Goal: Transaction & Acquisition: Obtain resource

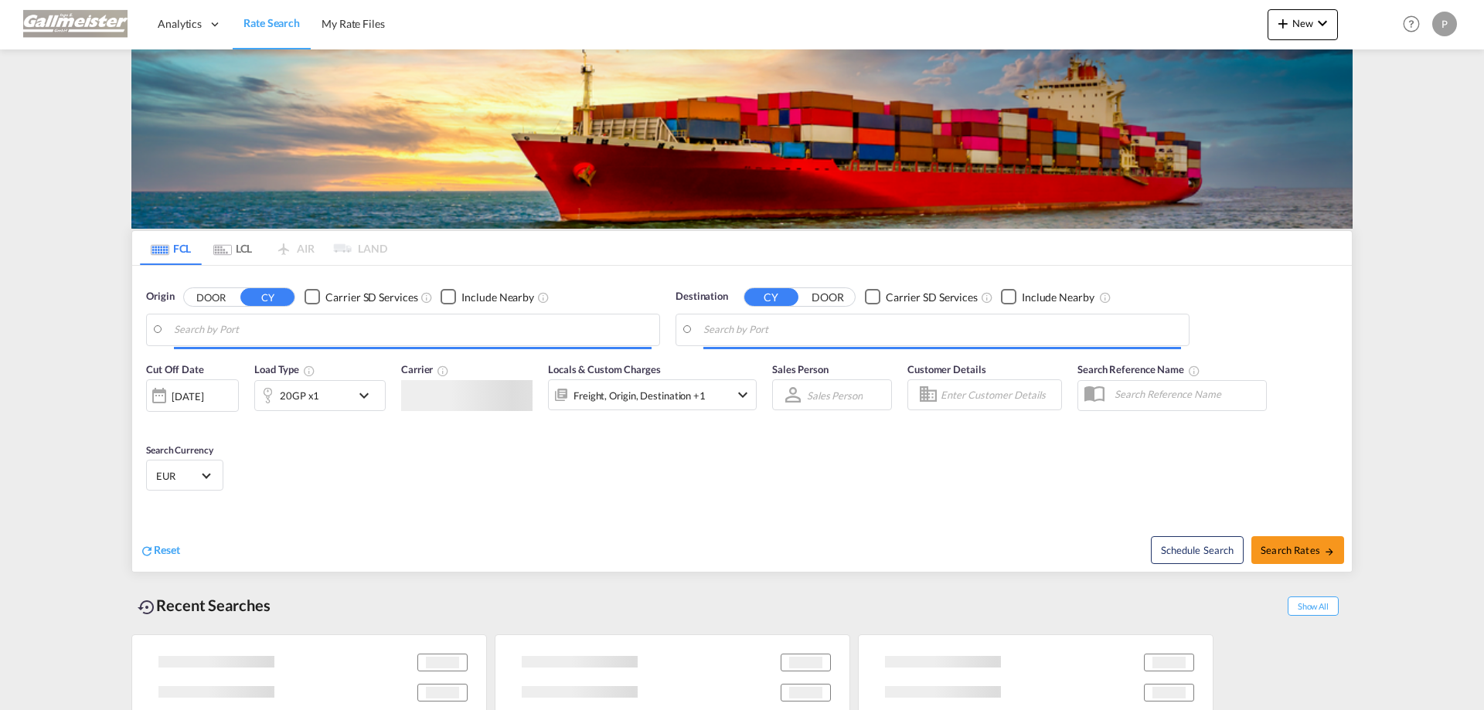
type input "[GEOGRAPHIC_DATA], [GEOGRAPHIC_DATA]"
type input "[GEOGRAPHIC_DATA], PHMNL"
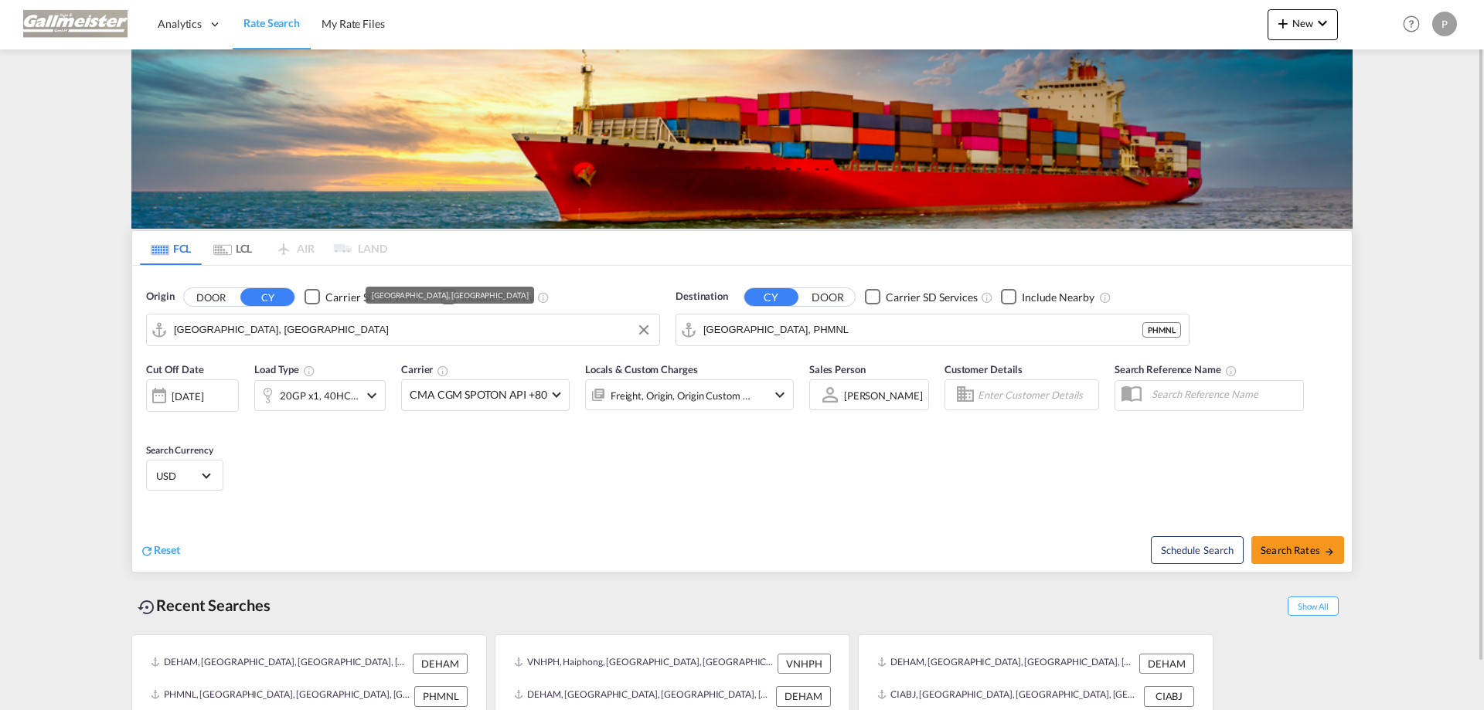
click at [416, 328] on input "[GEOGRAPHIC_DATA], [GEOGRAPHIC_DATA]" at bounding box center [413, 329] width 478 height 23
click at [298, 323] on input "[GEOGRAPHIC_DATA], [GEOGRAPHIC_DATA]" at bounding box center [413, 329] width 478 height 23
drag, startPoint x: 274, startPoint y: 330, endPoint x: 135, endPoint y: 323, distance: 138.5
click at [135, 323] on div "Origin DOOR CY Carrier SD Services Include Nearby [GEOGRAPHIC_DATA], DEHAM DEHA…" at bounding box center [741, 310] width 1219 height 88
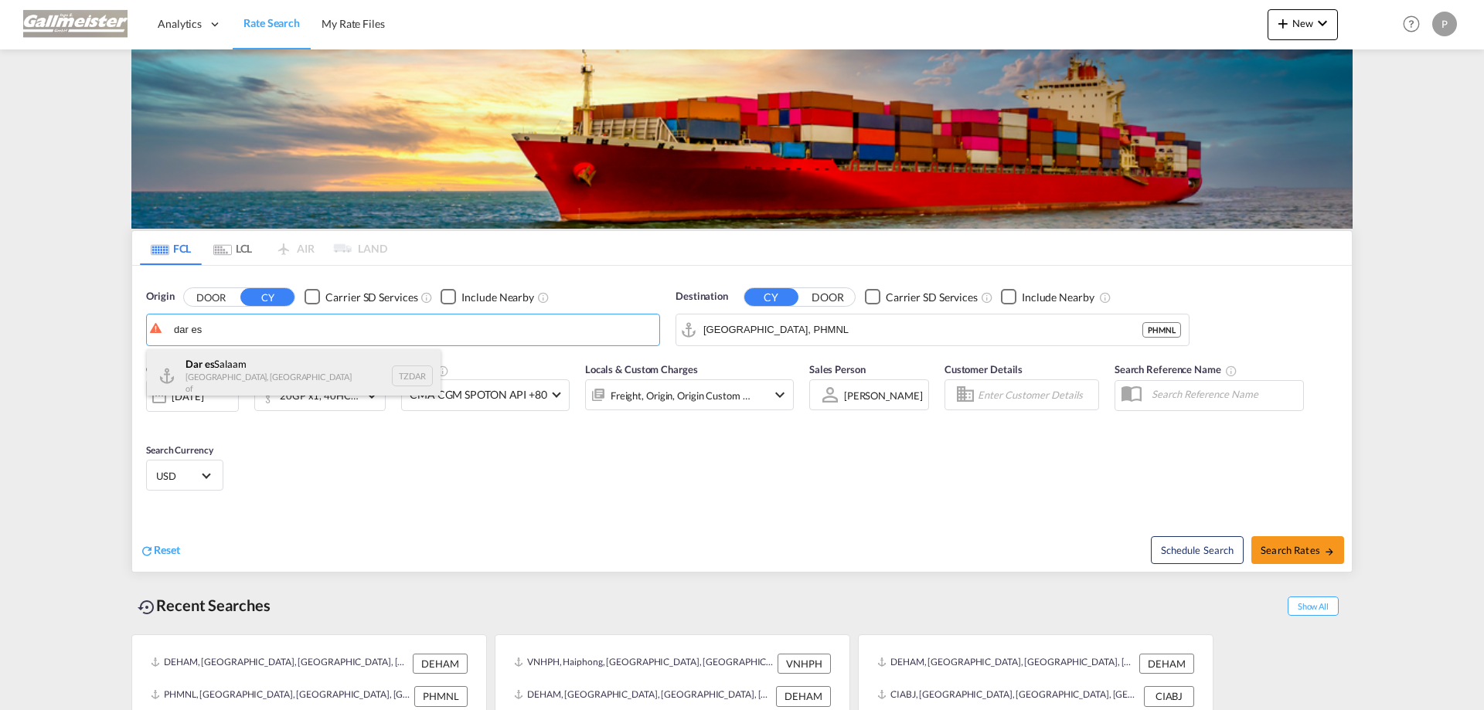
click at [204, 379] on div "[GEOGRAPHIC_DATA] [GEOGRAPHIC_DATA], [GEOGRAPHIC_DATA]" at bounding box center [294, 375] width 294 height 53
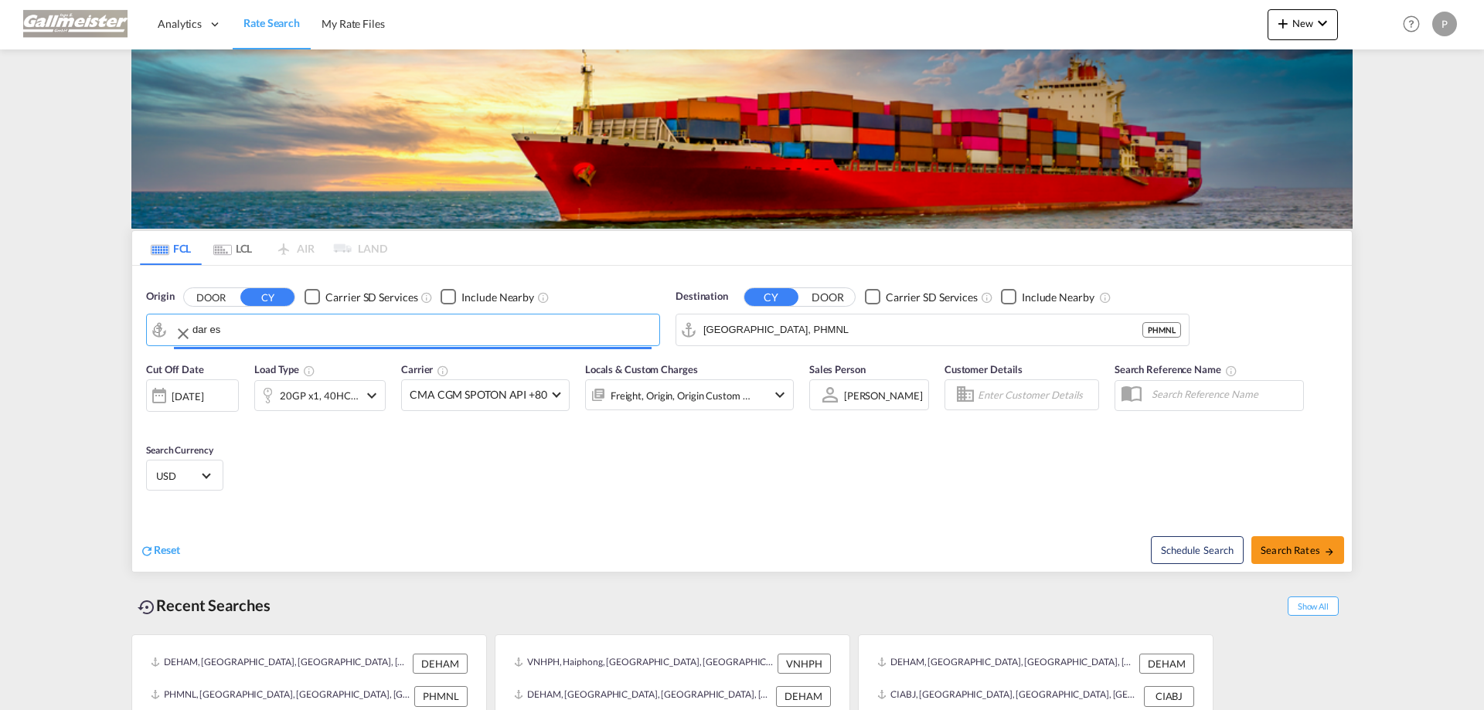
type input "[GEOGRAPHIC_DATA], TZDAR"
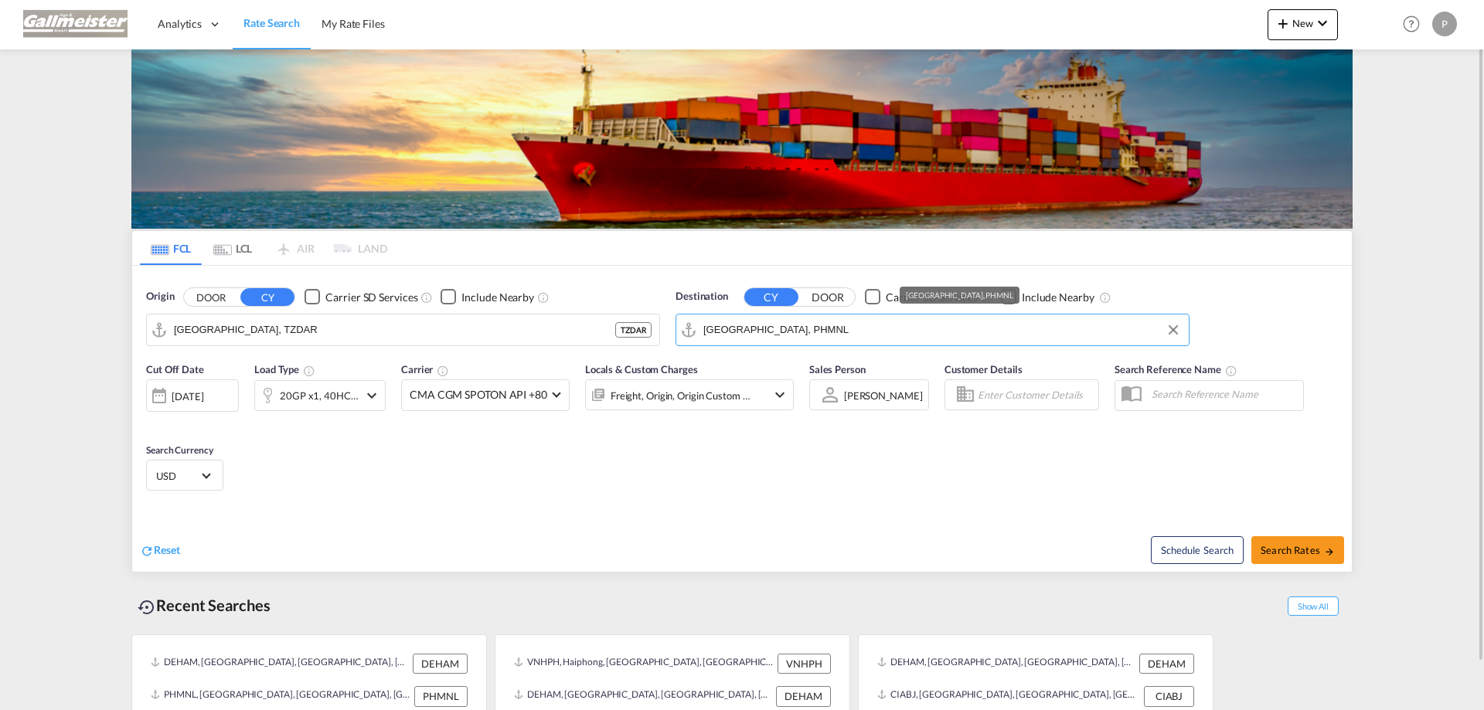
click at [830, 338] on input "[GEOGRAPHIC_DATA], PHMNL" at bounding box center [942, 329] width 478 height 23
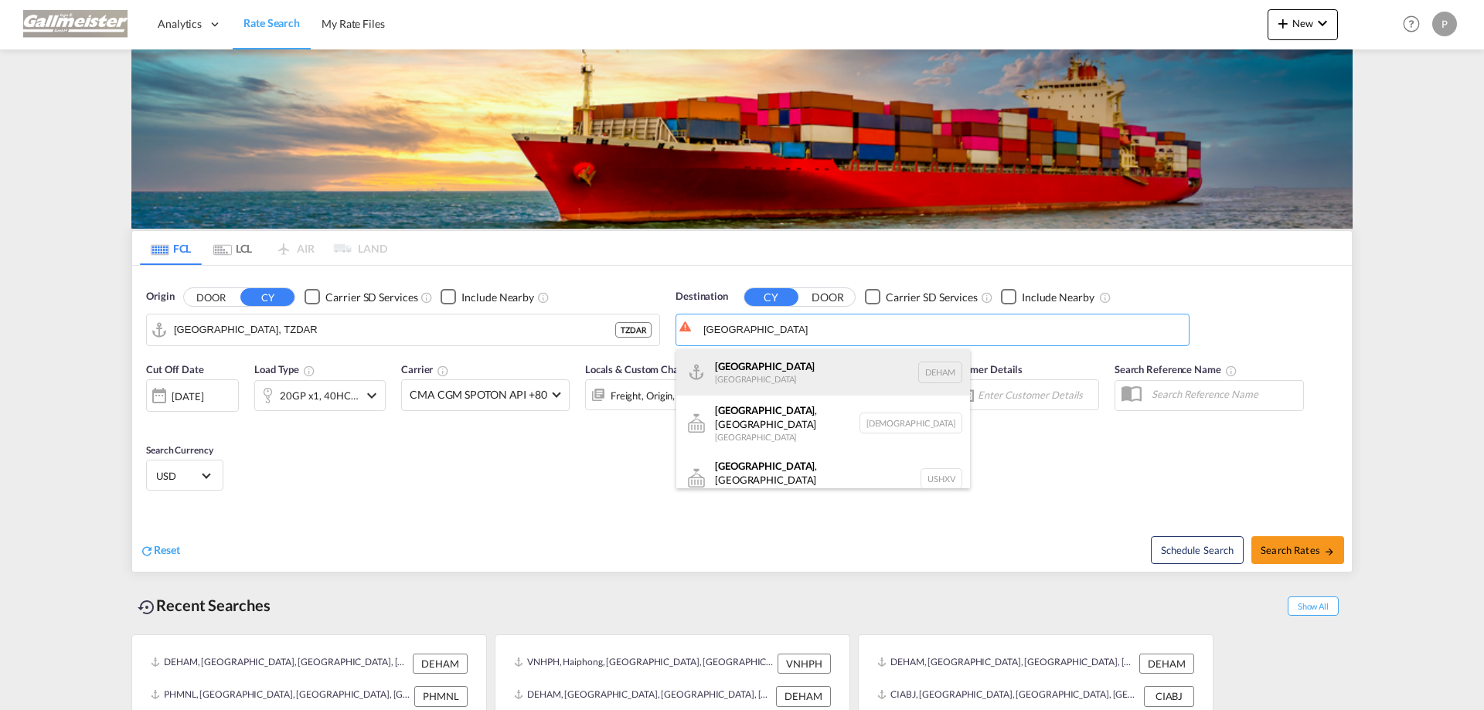
click at [760, 376] on div "Hamburg [GEOGRAPHIC_DATA] [GEOGRAPHIC_DATA]" at bounding box center [823, 372] width 294 height 46
type input "[GEOGRAPHIC_DATA], [GEOGRAPHIC_DATA]"
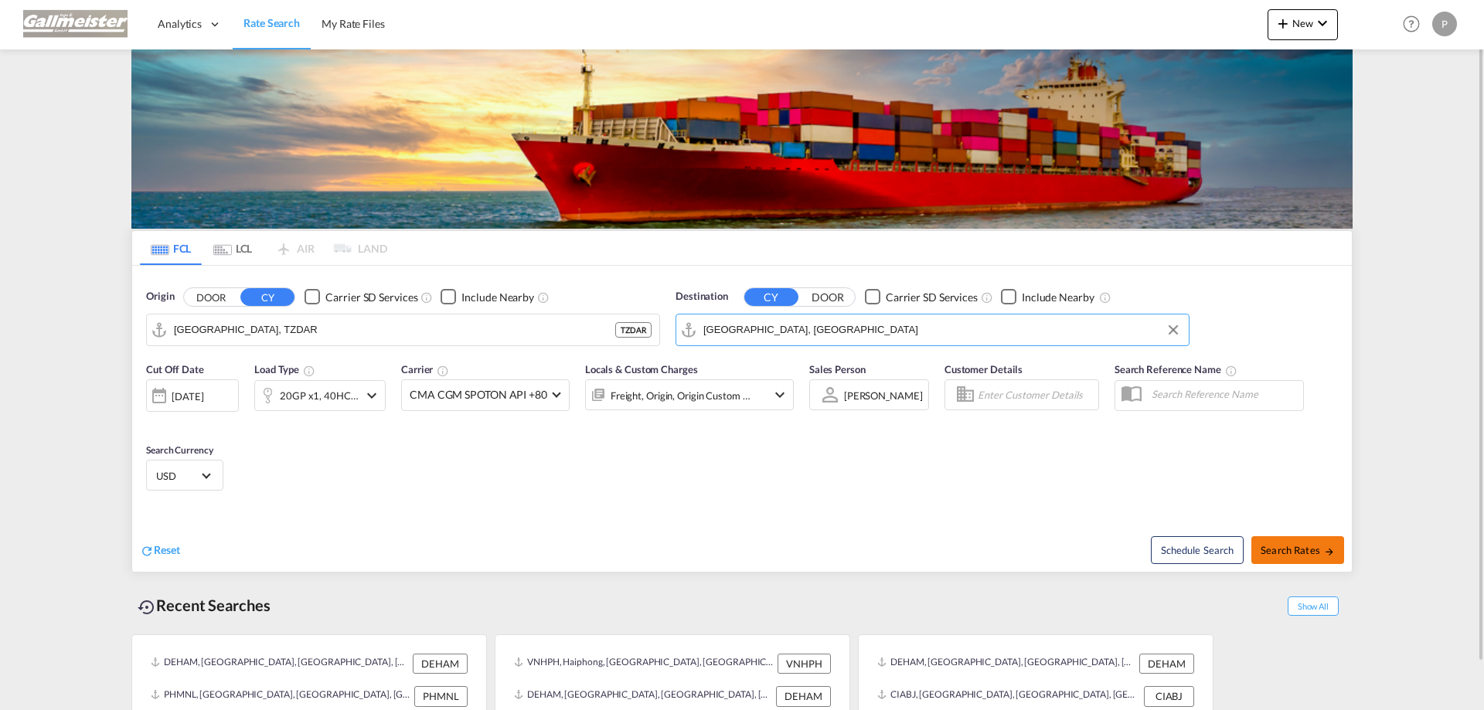
click at [1281, 553] on span "Search Rates" at bounding box center [1297, 550] width 74 height 12
type input "TZDAR to DEHAM / [DATE]"
